Goal: Transaction & Acquisition: Subscribe to service/newsletter

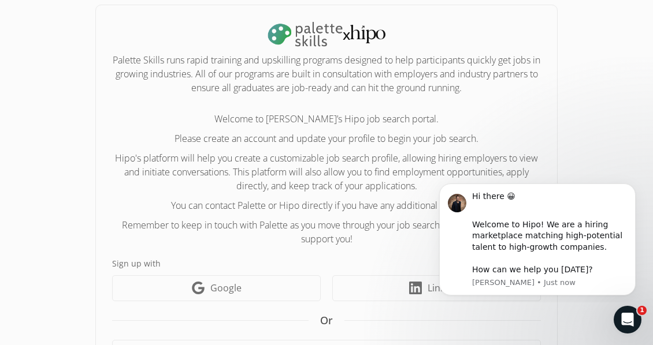
scroll to position [182, 0]
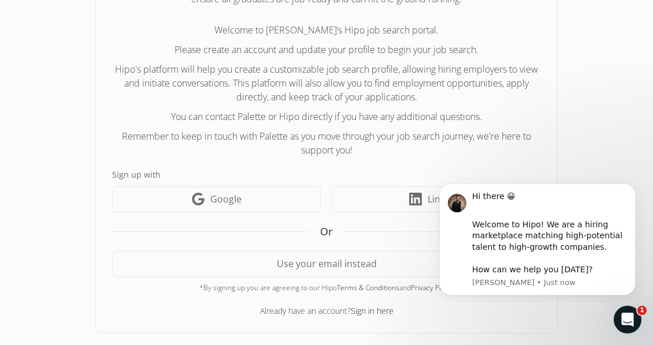
click at [433, 130] on p "Remember to keep in touch with Palette as you move through your job search jour…" at bounding box center [326, 143] width 428 height 28
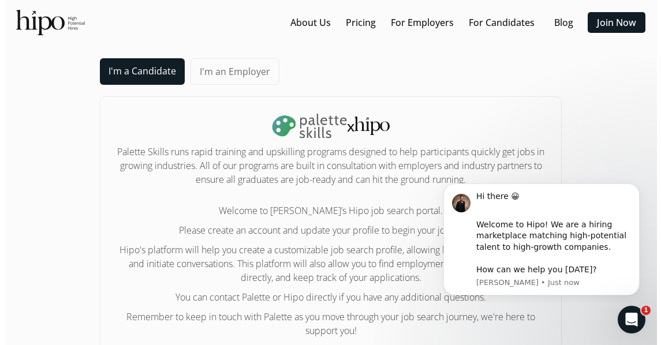
scroll to position [0, 0]
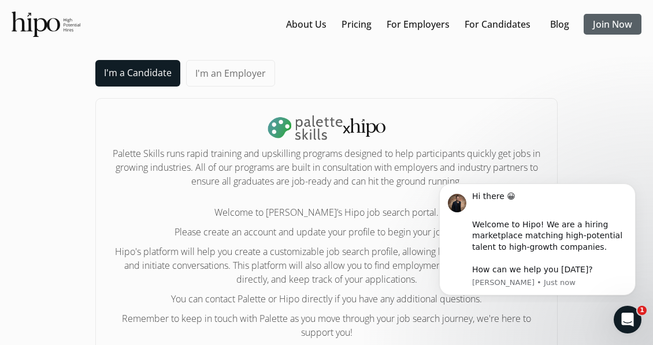
click at [613, 27] on link "Join Now" at bounding box center [611, 24] width 39 height 14
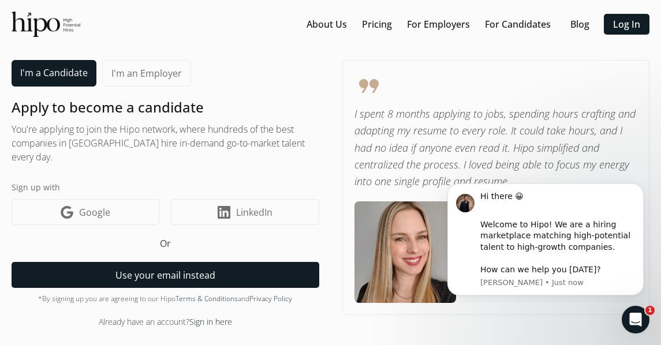
click at [125, 273] on button "Use your email instead" at bounding box center [166, 275] width 308 height 26
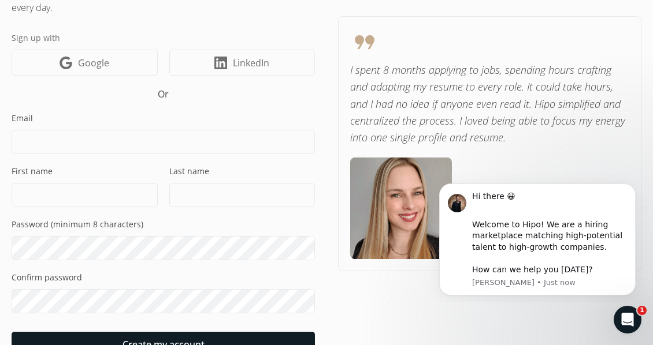
scroll to position [191, 0]
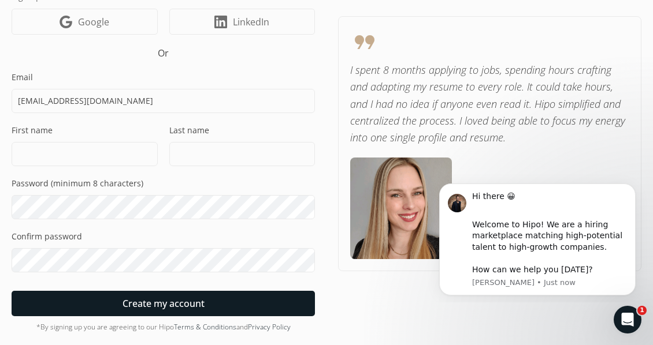
type input "[EMAIL_ADDRESS][DOMAIN_NAME]"
type input "Amaka"
type input "Umeugo"
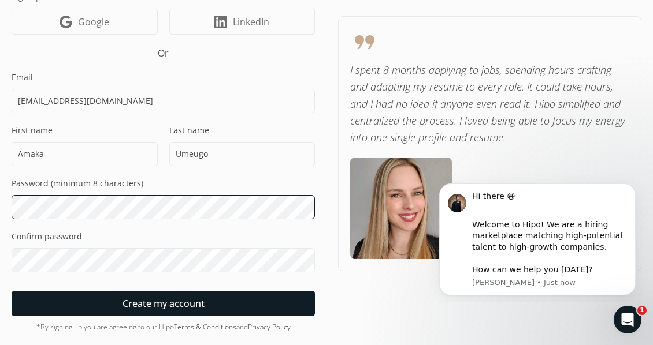
click at [11, 207] on div "“Hire for passion and intensity; there is training for everything.” - [PERSON_N…" at bounding box center [326, 88] width 653 height 558
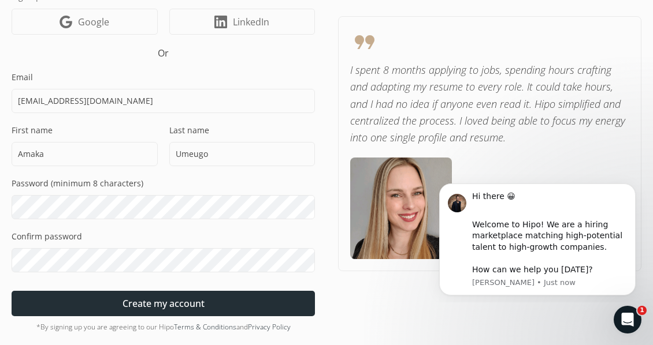
click at [70, 304] on div at bounding box center [163, 303] width 303 height 25
